Goal: Check status: Check status

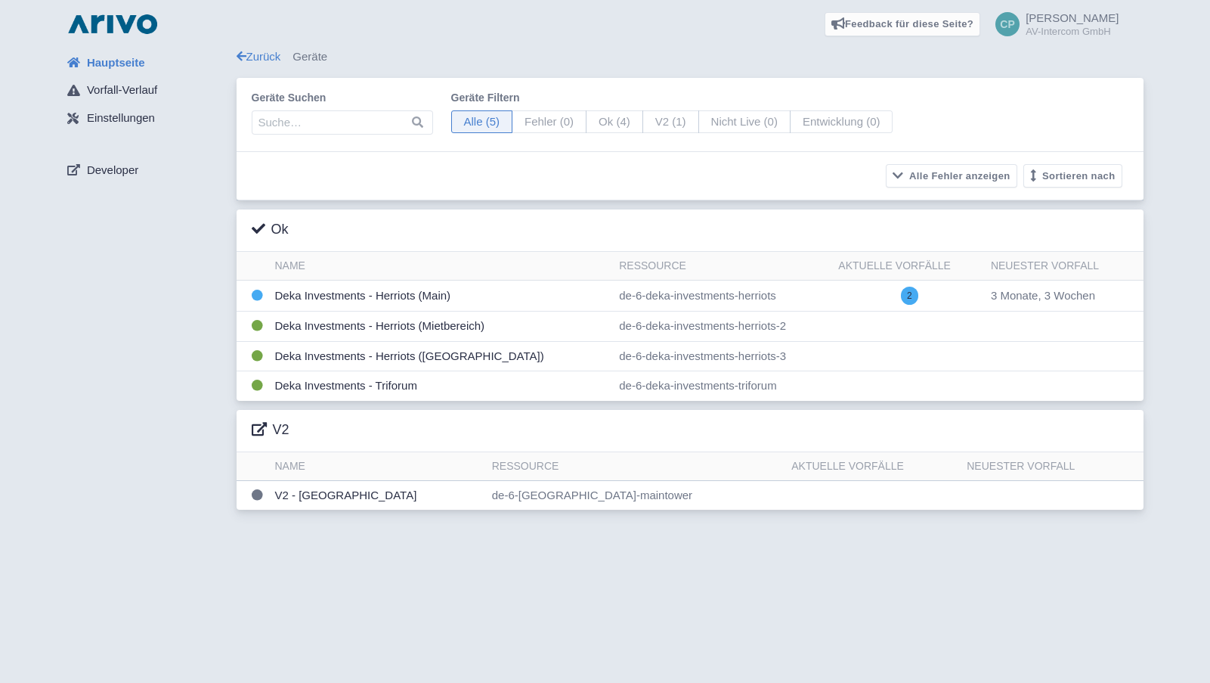
click at [714, 617] on div "Feedback für diese Seite? Screenshot mitsenden [GEOGRAPHIC_DATA] Danke für Ihr …" at bounding box center [605, 341] width 1210 height 683
click at [399, 302] on td "Deka Investments - Herriots (Main)" at bounding box center [441, 295] width 345 height 31
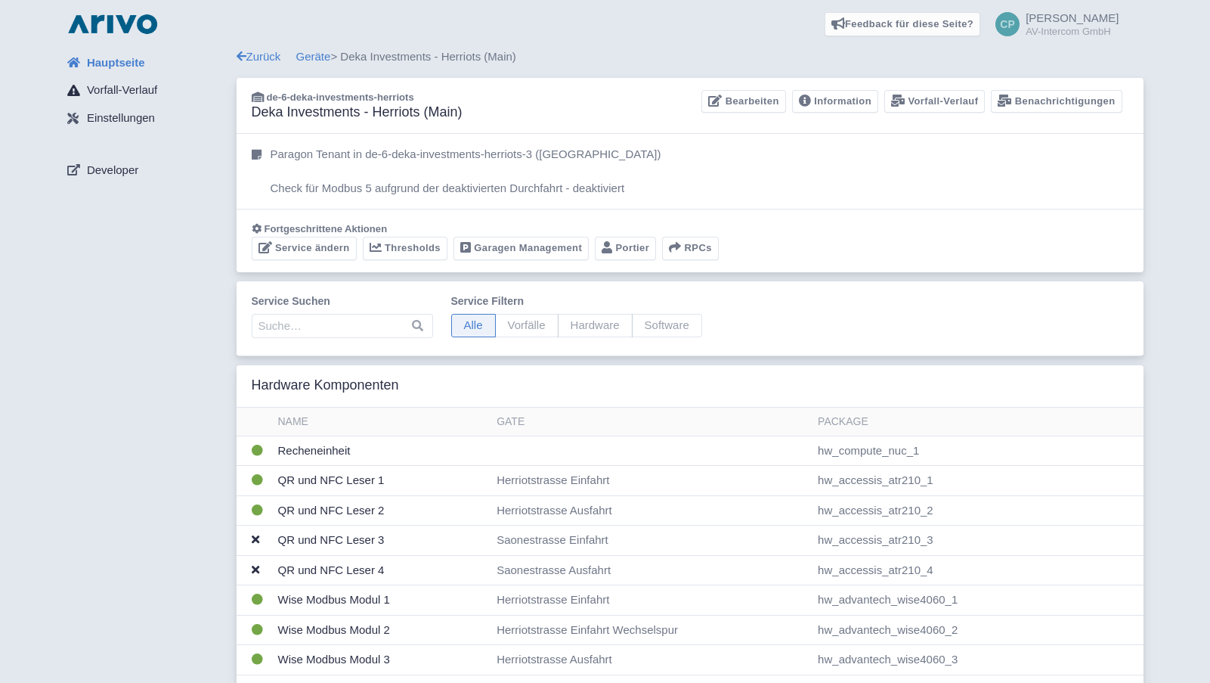
click at [128, 92] on span "Vorfall-Verlauf" at bounding box center [122, 90] width 70 height 17
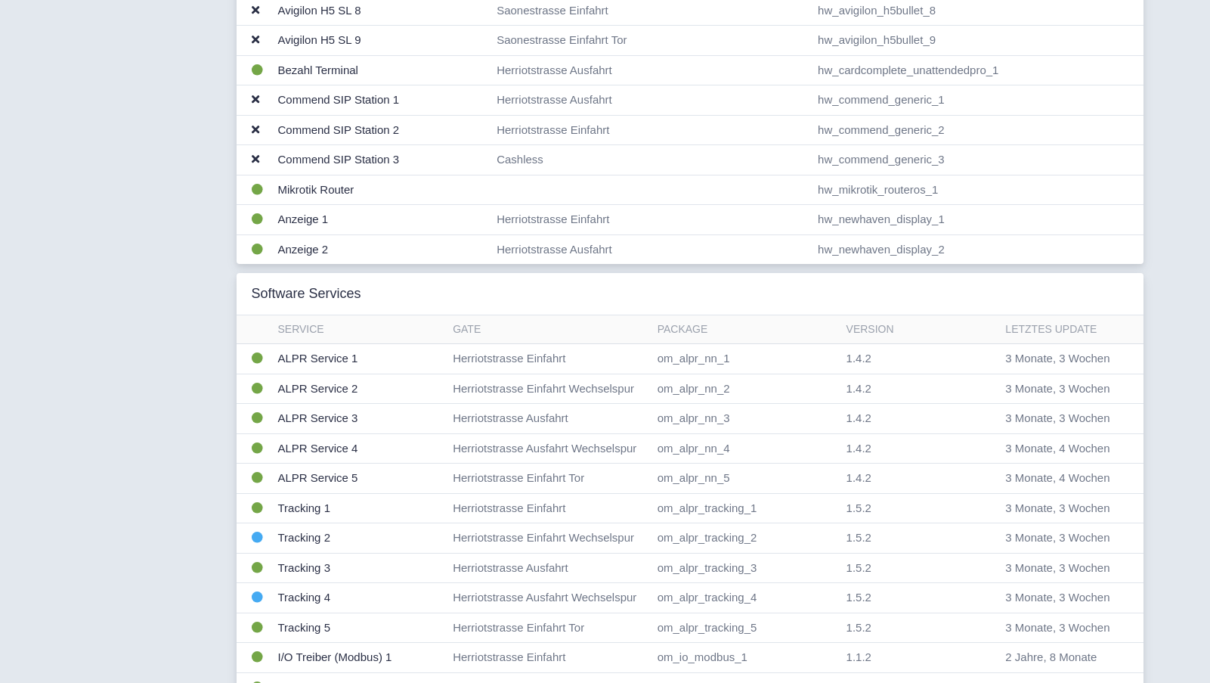
scroll to position [1209, 0]
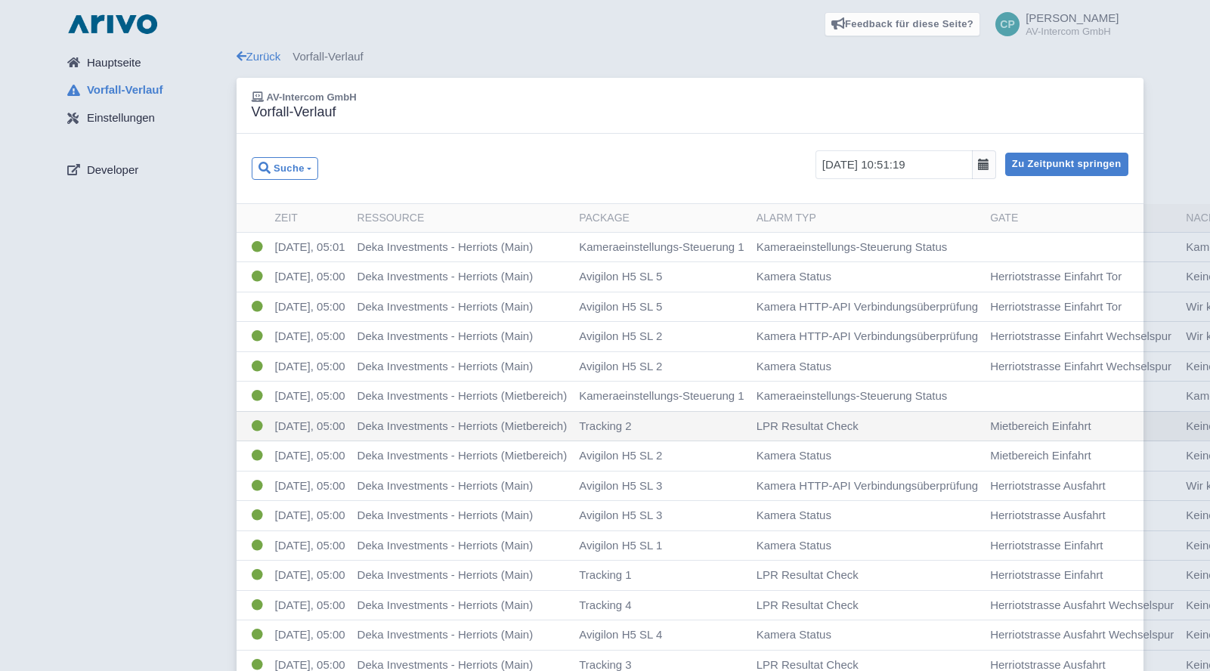
click at [996, 163] on div at bounding box center [984, 164] width 24 height 29
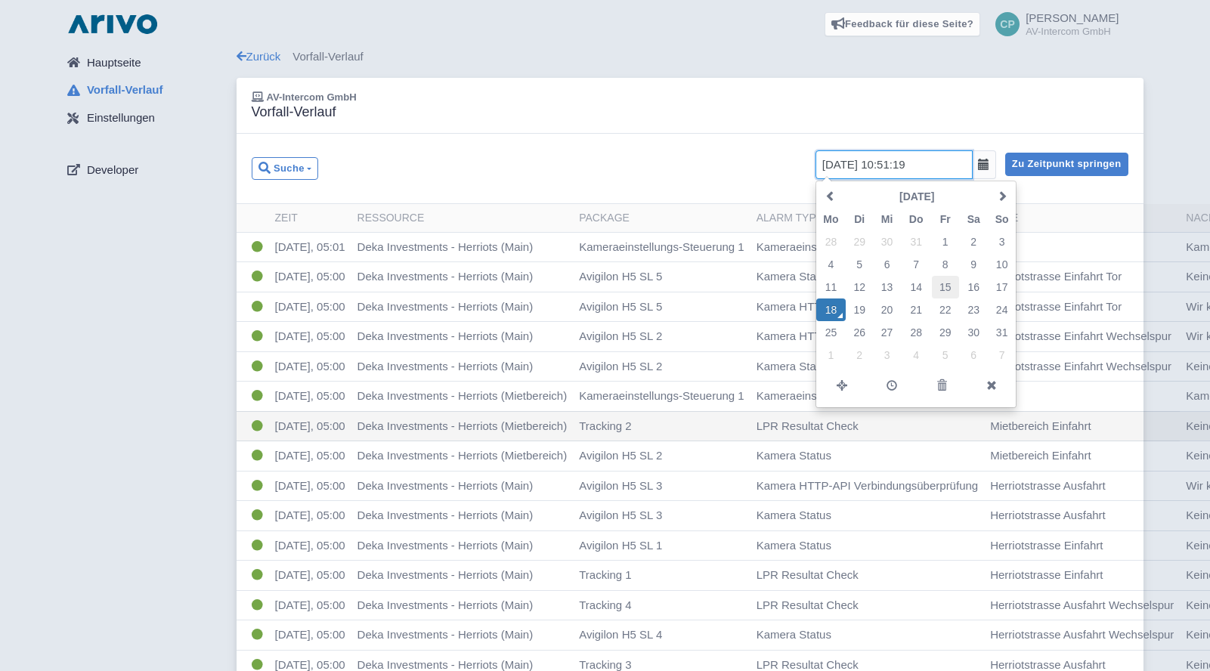
click at [959, 287] on td "15" at bounding box center [945, 287] width 27 height 23
type input "15.08.2025 10:51:19"
click at [959, 294] on td "15" at bounding box center [945, 287] width 27 height 23
click at [1070, 161] on button "Zu Zeitpunkt springen" at bounding box center [1066, 164] width 123 height 23
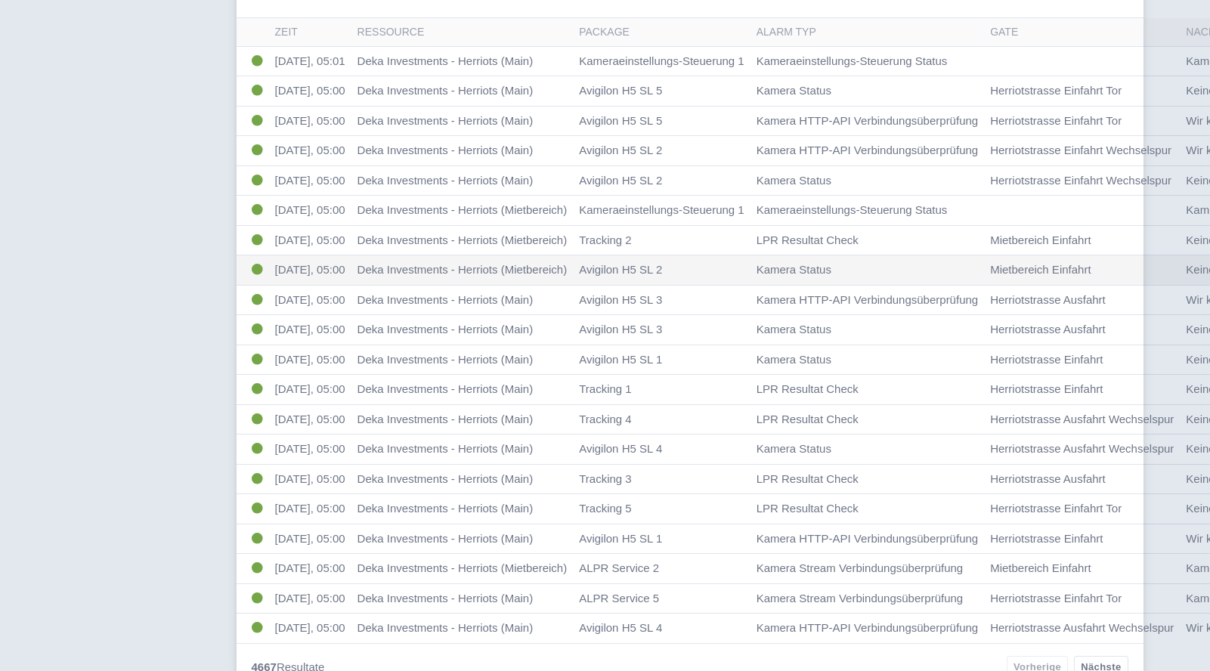
scroll to position [215, 0]
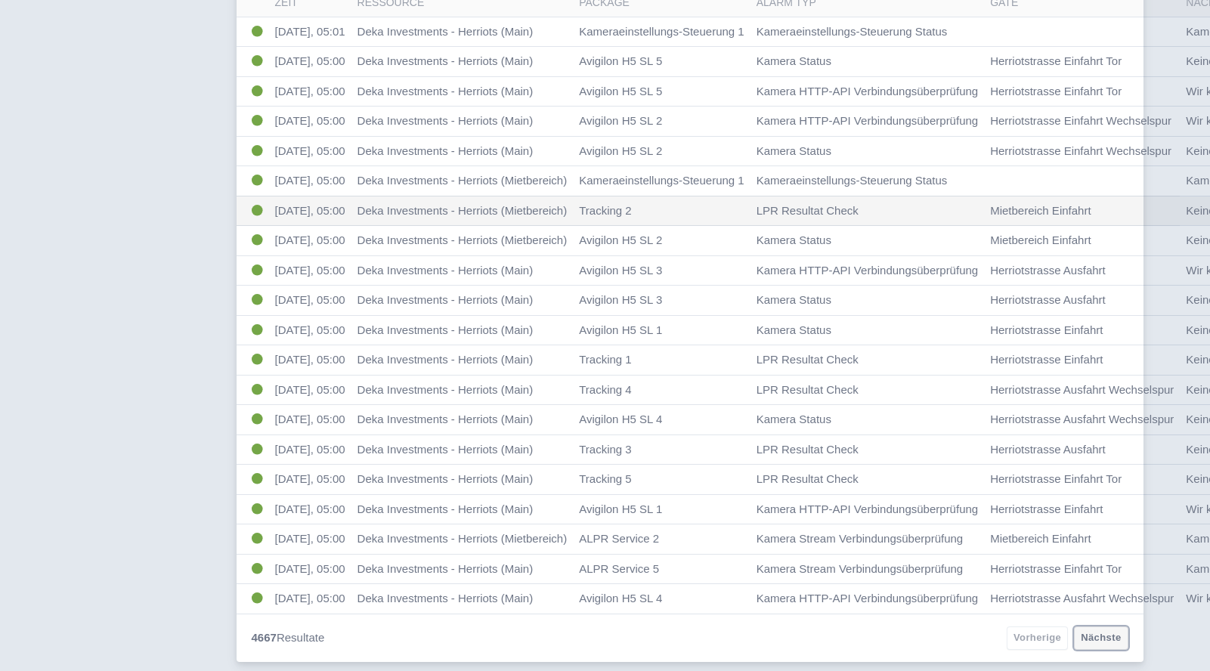
click at [1093, 636] on link "Nächste" at bounding box center [1101, 638] width 54 height 23
click at [1104, 641] on link "Nächste" at bounding box center [1101, 638] width 54 height 23
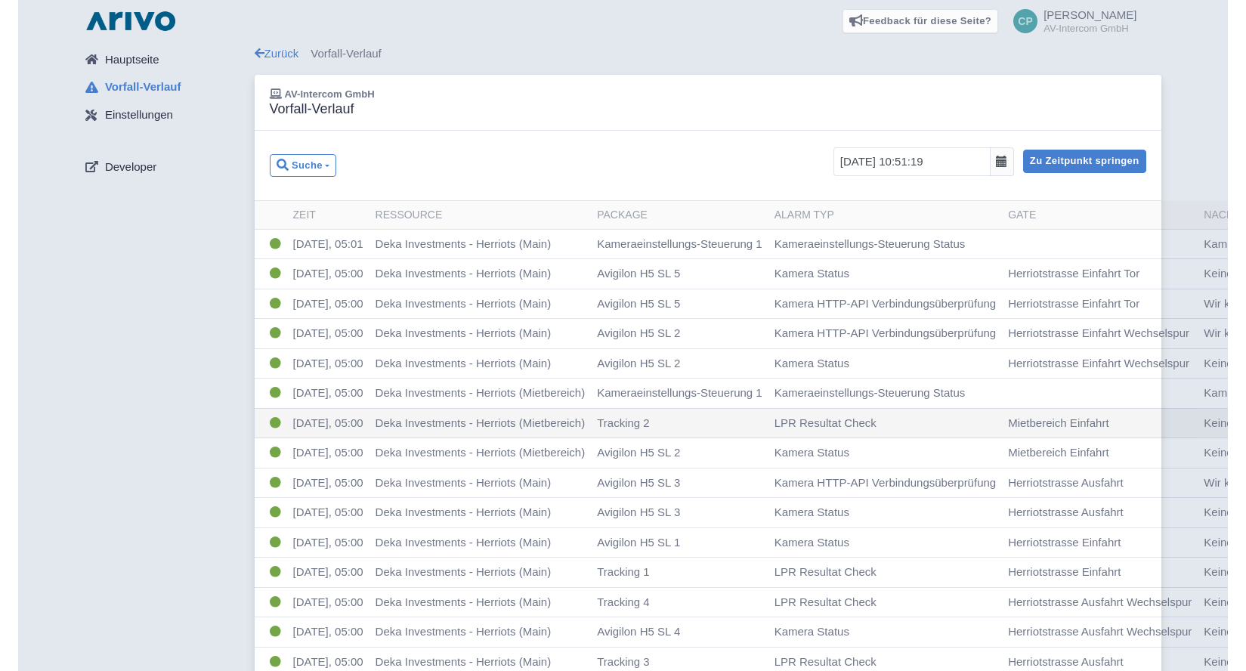
scroll to position [0, 0]
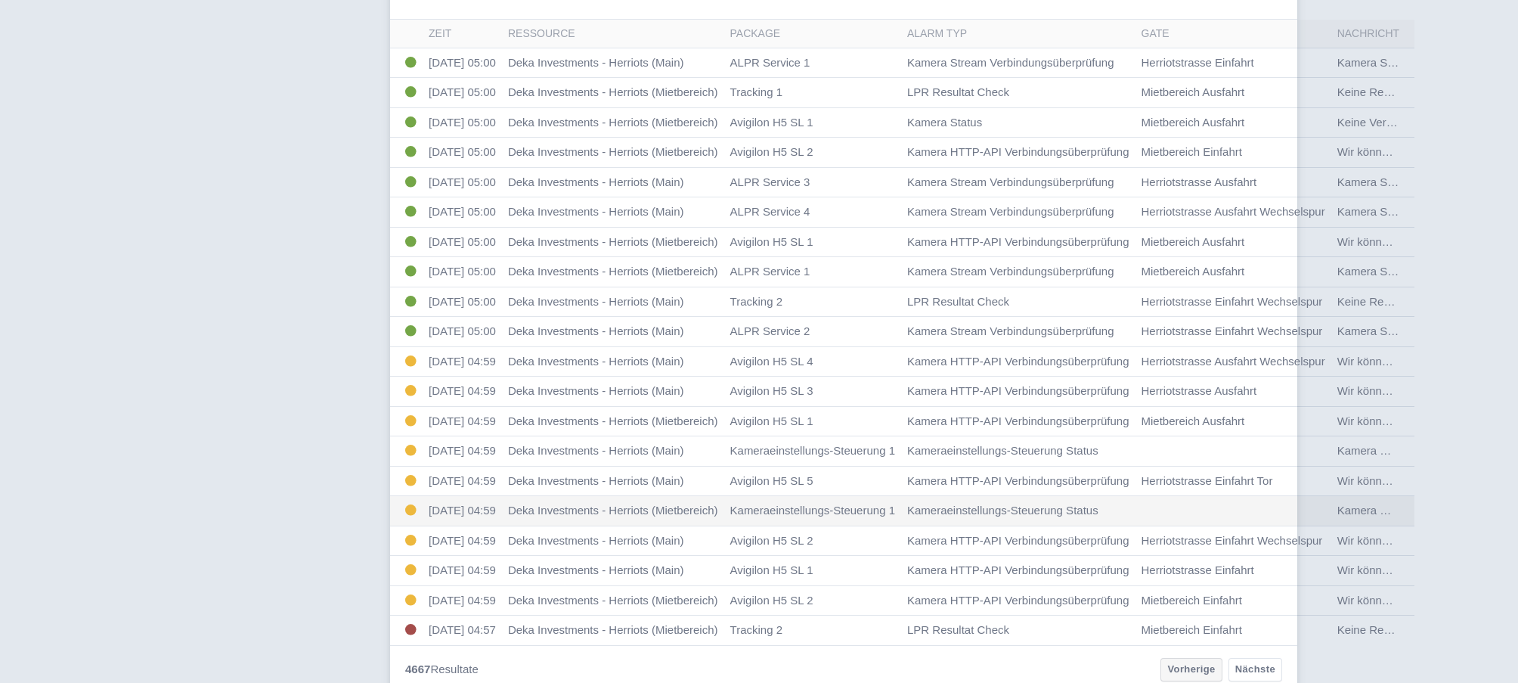
scroll to position [204, 0]
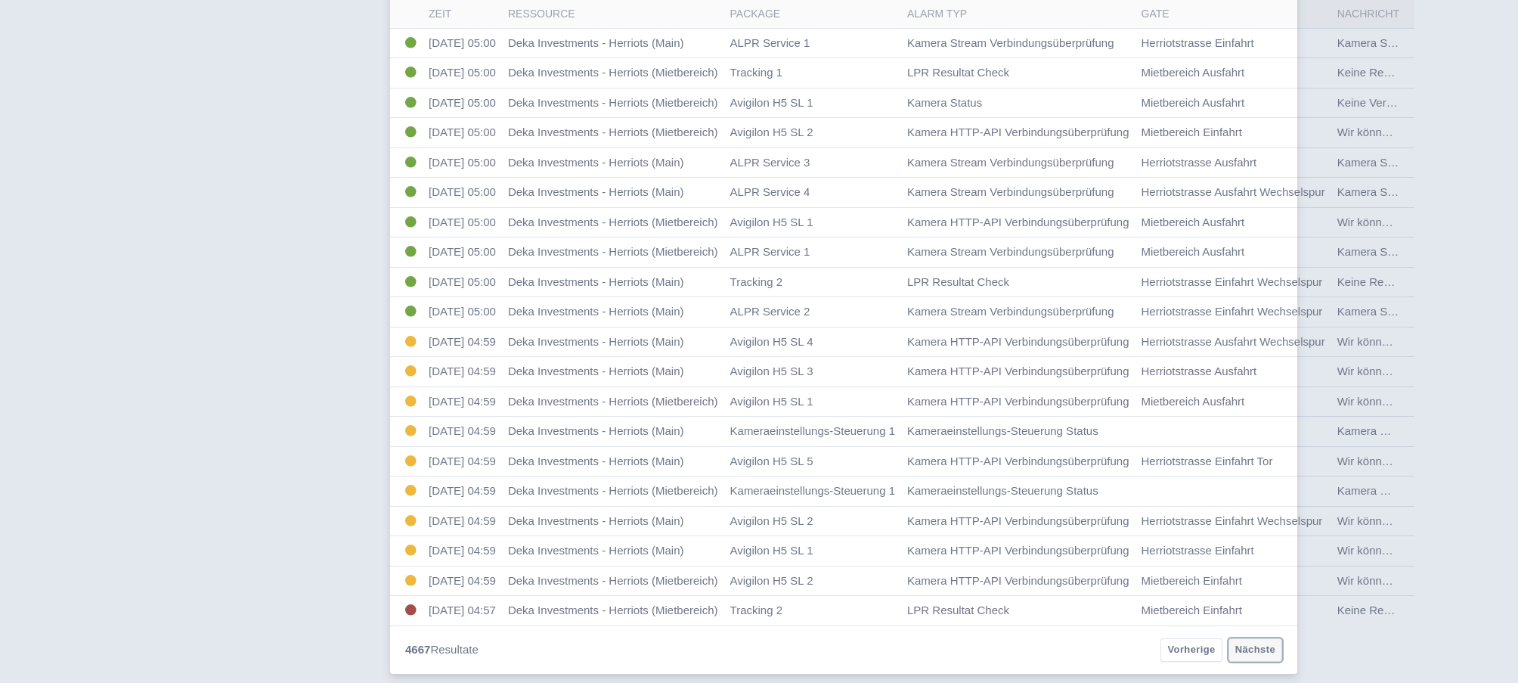
click at [1269, 654] on link "Nächste" at bounding box center [1255, 649] width 54 height 23
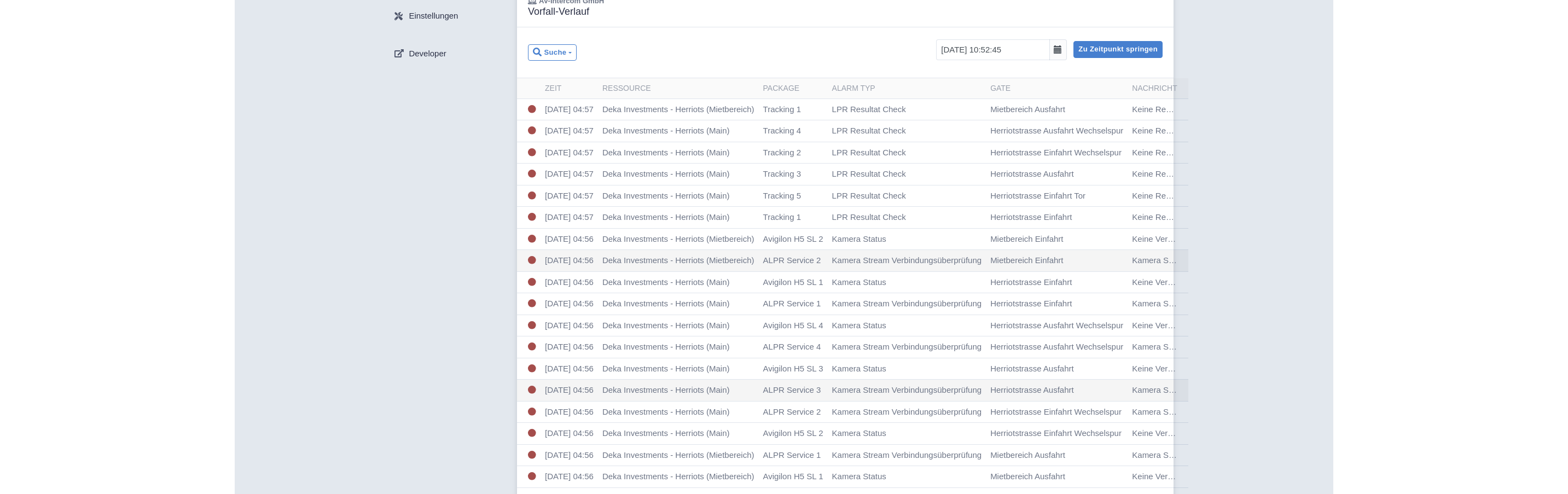
scroll to position [38, 0]
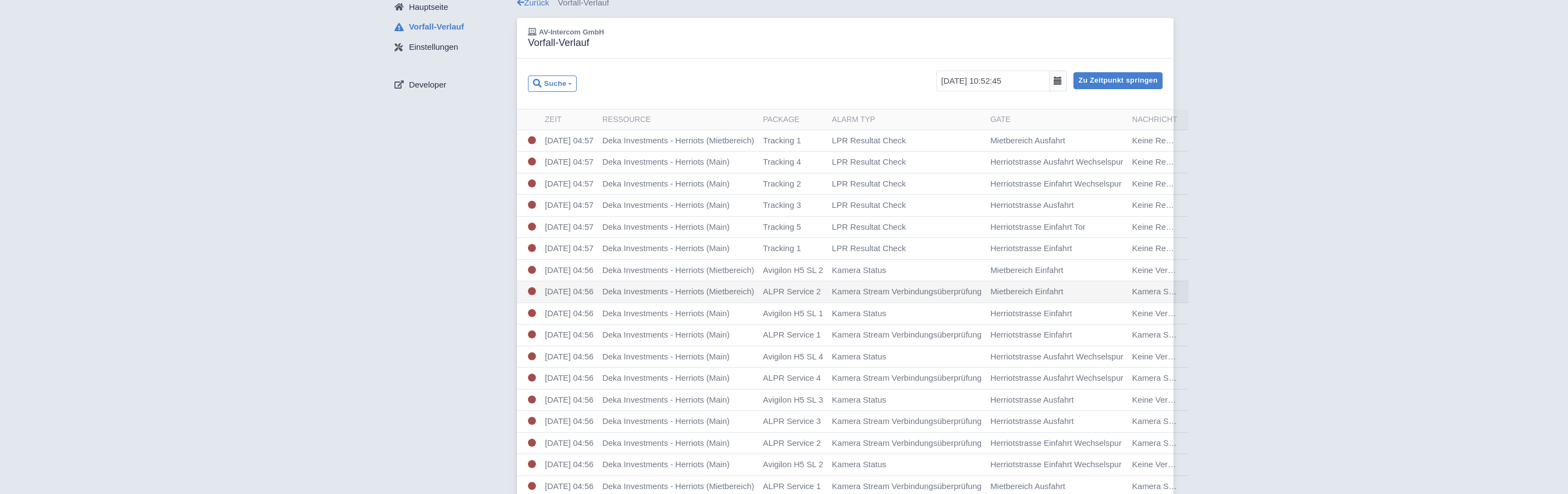
click at [1098, 197] on div "Hauptseite Vorfall-Verlauf Einstellungen Developer Zurück Vorfall-Verlauf AV-In…" at bounding box center [784, 299] width 1551 height 606
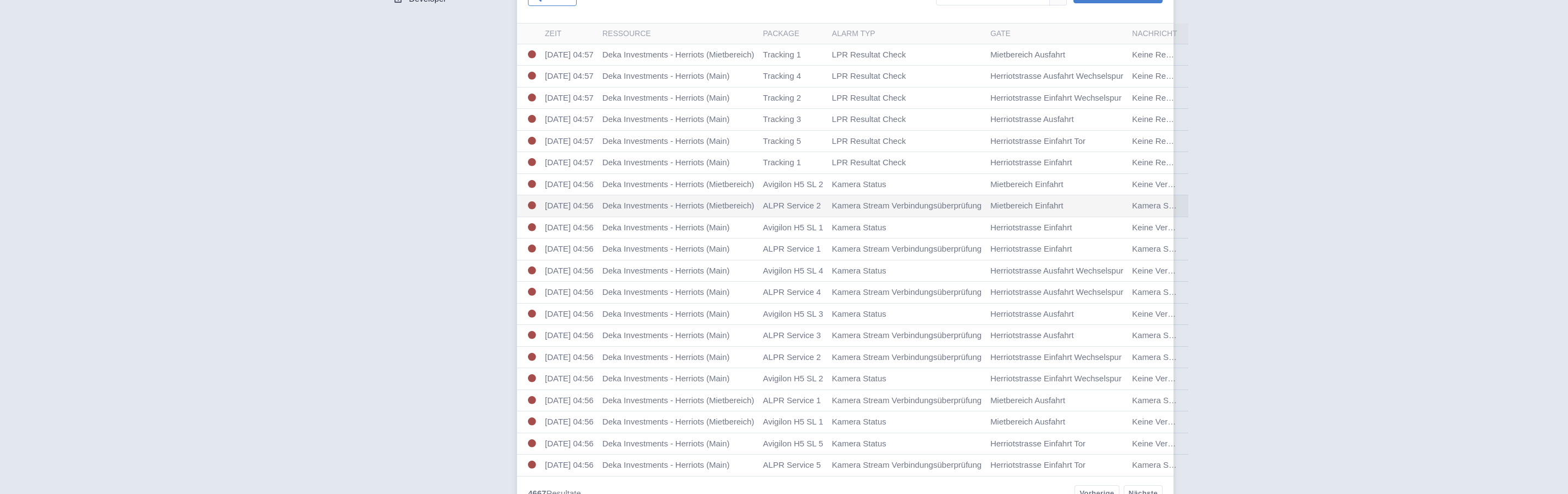
scroll to position [148, 0]
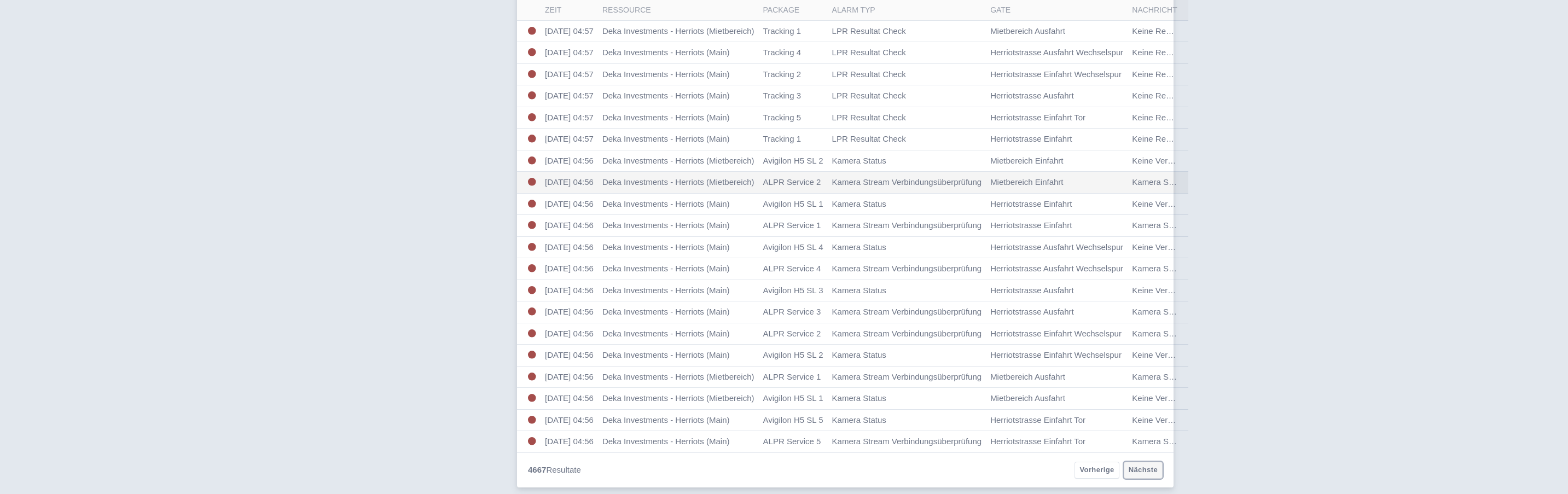
click at [1098, 467] on link "Nächste" at bounding box center [1144, 469] width 39 height 17
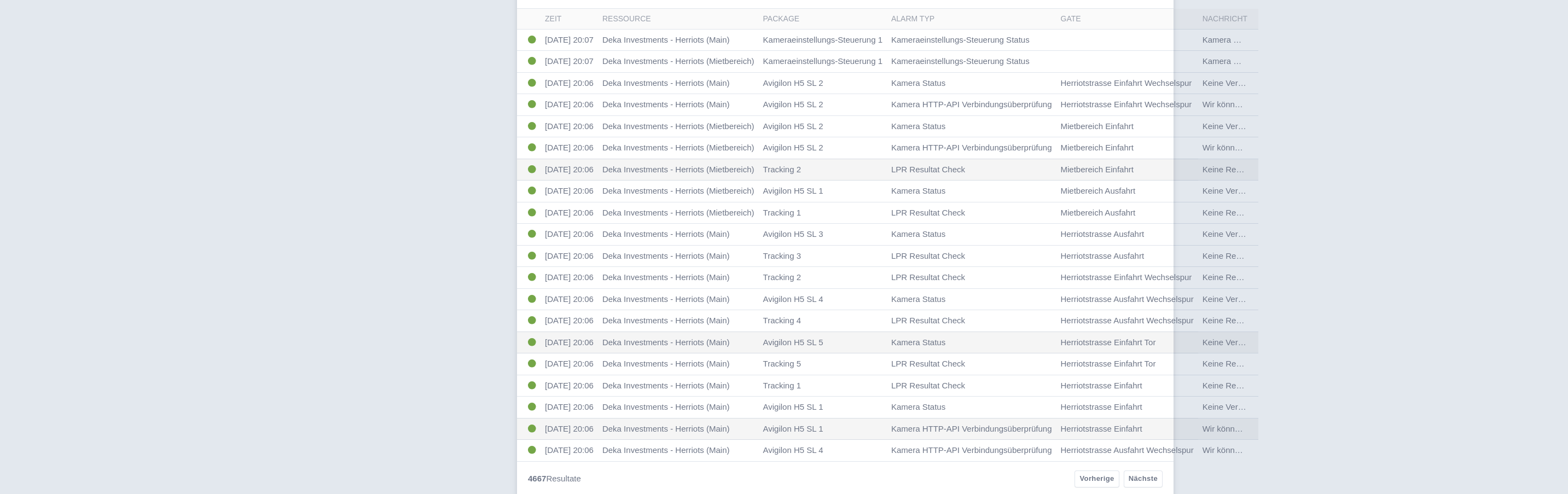
scroll to position [148, 0]
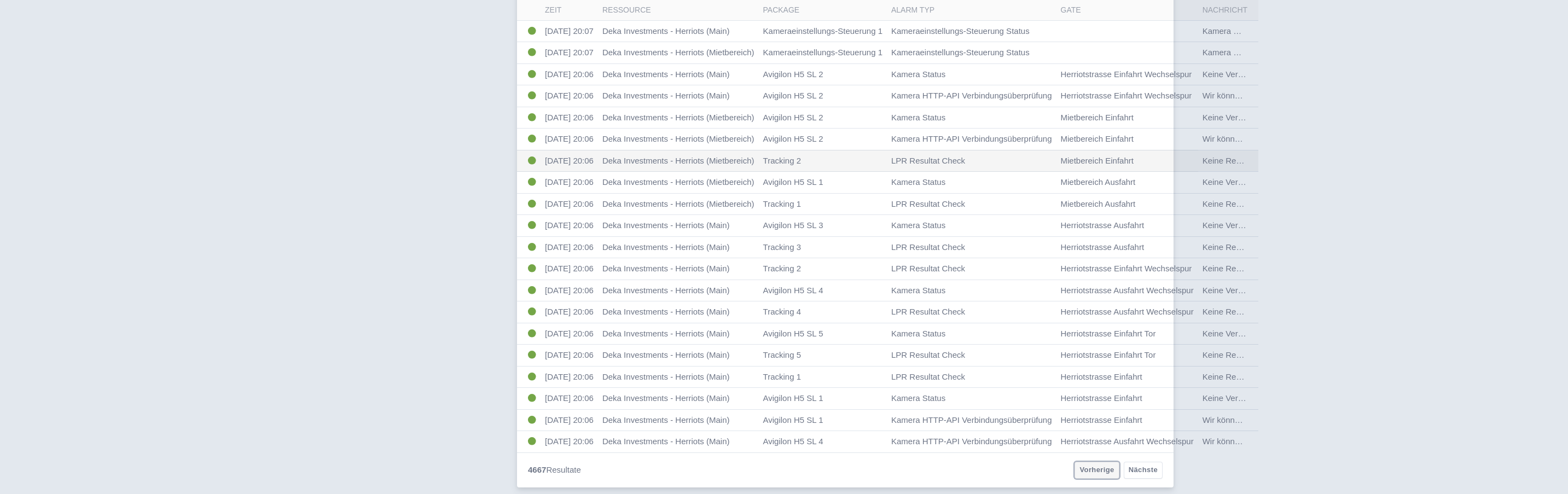
click at [1100, 468] on link "Vorherige" at bounding box center [1097, 469] width 44 height 17
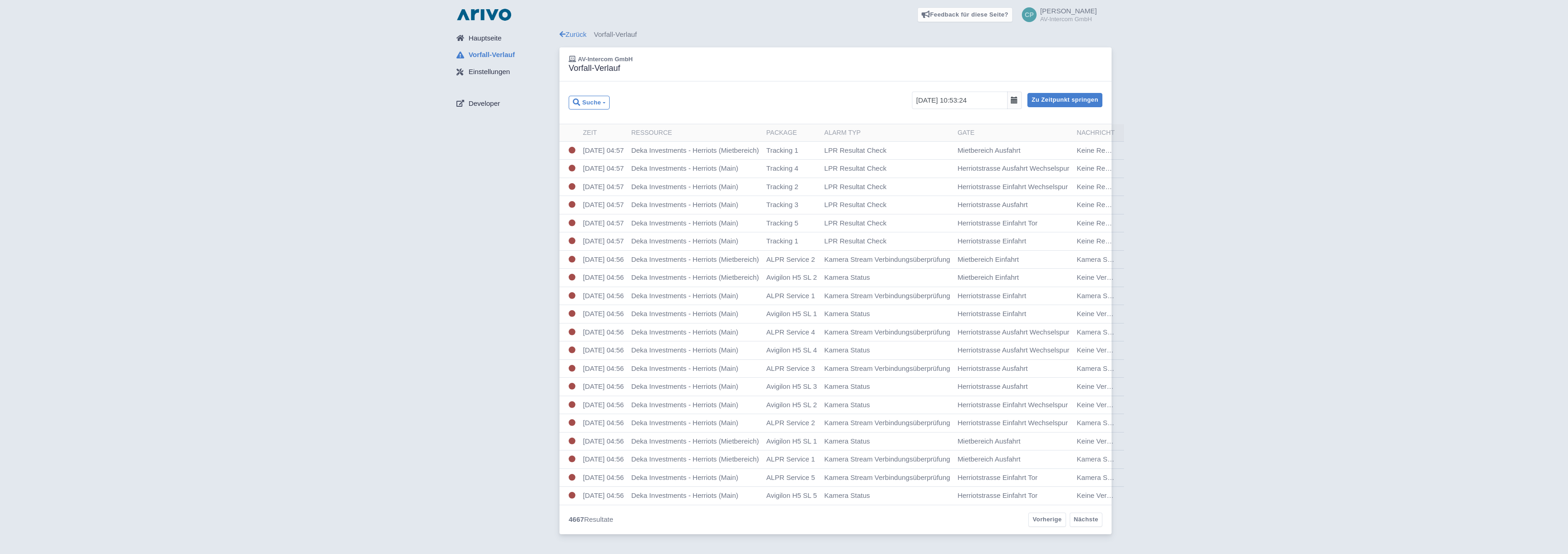
click at [1318, 167] on div "Hauptseite Vorfall-Verlauf Einstellungen Developer Zurück Vorfall-Verlauf AV-In…" at bounding box center [784, 284] width 1553 height 510
click at [1040, 415] on link "Vorherige" at bounding box center [1046, 519] width 37 height 14
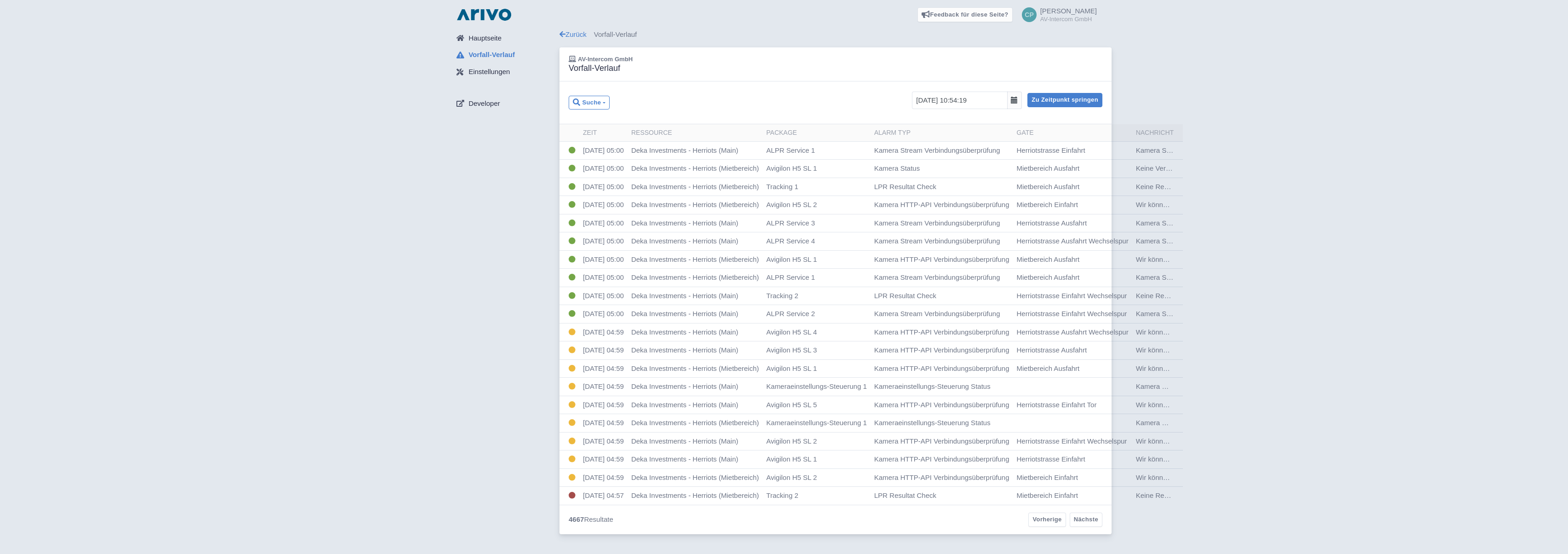
click at [1332, 130] on div "Hauptseite Vorfall-Verlauf Einstellungen Developer Zurück Vorfall-Verlauf AV-In…" at bounding box center [784, 284] width 1553 height 510
